Goal: Information Seeking & Learning: Compare options

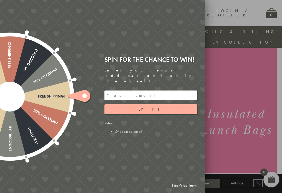
scroll to position [17, 0]
click at [193, 190] on link "I don't feel lucky" at bounding box center [184, 186] width 30 height 10
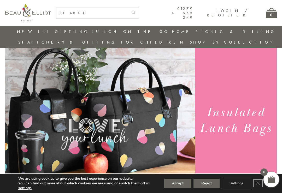
click at [182, 188] on button "Accept" at bounding box center [177, 183] width 27 height 9
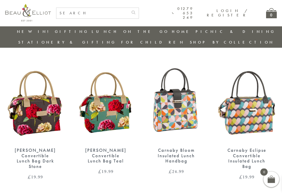
scroll to position [176, 0]
click at [264, 105] on img at bounding box center [246, 103] width 60 height 77
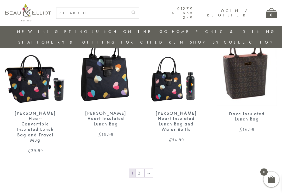
scroll to position [770, 0]
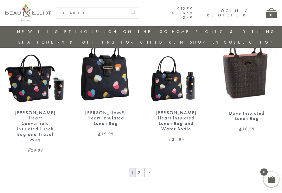
click at [149, 168] on link "→" at bounding box center [148, 172] width 8 height 8
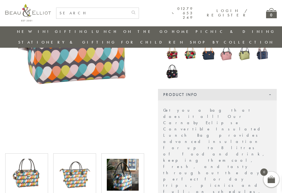
scroll to position [125, 0]
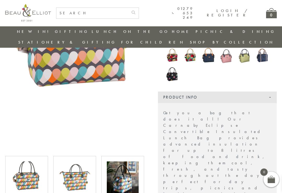
click at [77, 171] on img at bounding box center [75, 177] width 32 height 32
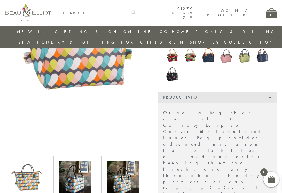
click at [131, 173] on img at bounding box center [123, 177] width 32 height 32
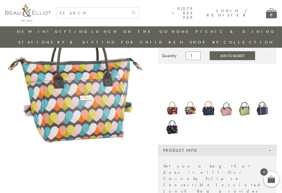
scroll to position [72, 0]
click at [245, 99] on img at bounding box center [244, 108] width 13 height 18
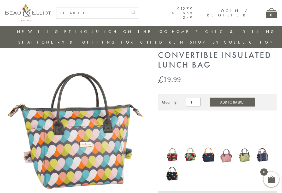
scroll to position [22, 0]
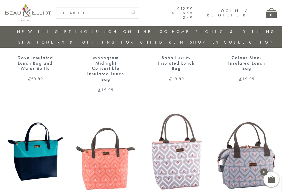
scroll to position [269, 0]
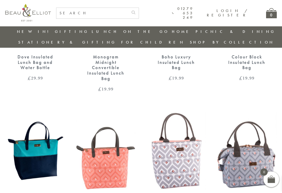
click at [237, 146] on img at bounding box center [246, 150] width 60 height 77
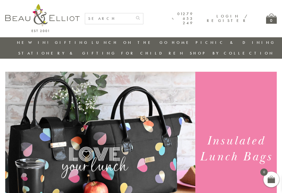
scroll to position [278, 0]
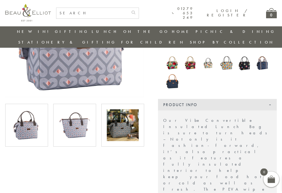
click at [129, 120] on img at bounding box center [123, 126] width 32 height 32
